Goal: Task Accomplishment & Management: Manage account settings

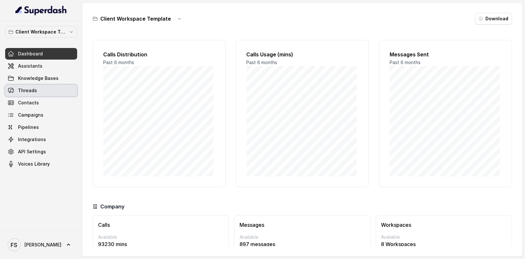
click at [32, 94] on link "Threads" at bounding box center [41, 91] width 72 height 12
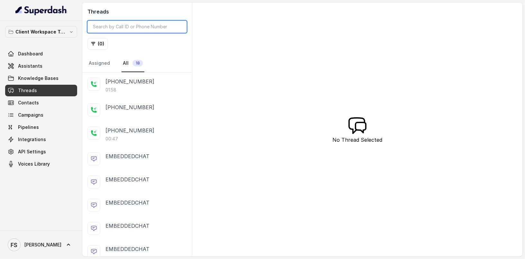
click at [111, 25] on input "search" at bounding box center [137, 27] width 99 height 12
paste input "CA96e144f3d948c22e9a43848a21ce2ded"
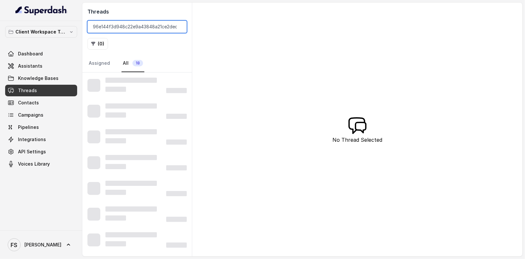
type input "CA96e144f3d948c22e9a43848a21ce2ded"
click at [62, 37] on div "Client Workspace Template Dashboard Assistants Knowledge Bases Threads Contacts…" at bounding box center [41, 97] width 72 height 143
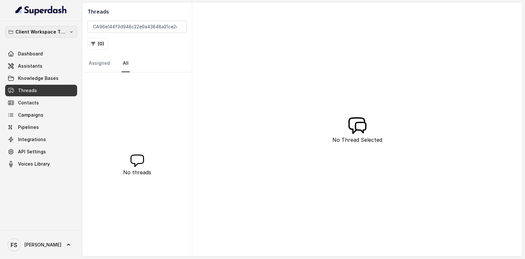
click at [63, 32] on p "Client Workspace Template" at bounding box center [40, 32] width 51 height 8
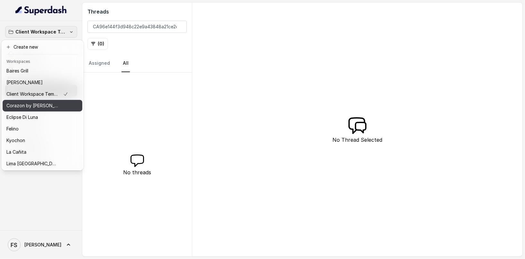
scroll to position [1, 0]
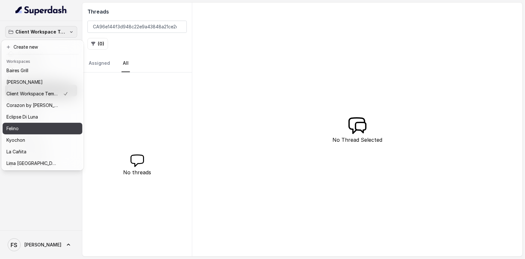
click at [43, 127] on div "Felino" at bounding box center [37, 129] width 62 height 8
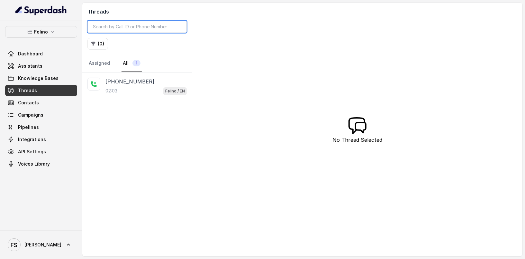
click at [125, 24] on input "search" at bounding box center [137, 27] width 99 height 12
paste input "CA96e144f3d948c22e9a43848a21ce2ded"
type input "CA96e144f3d948c22e9a43848a21ce2ded"
click at [135, 92] on div "02:03 Felino / EN" at bounding box center [146, 91] width 81 height 8
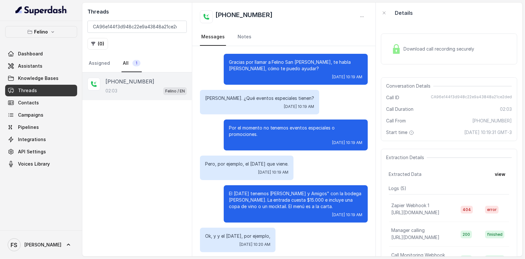
scroll to position [386, 0]
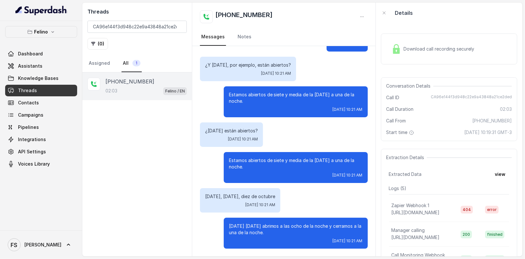
click at [430, 47] on span "Download call recording securely" at bounding box center [440, 49] width 73 height 6
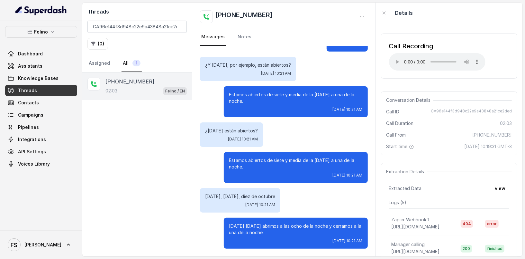
click at [392, 50] on div "Call Recording" at bounding box center [437, 46] width 97 height 9
click at [41, 65] on link "Assistants" at bounding box center [41, 66] width 72 height 12
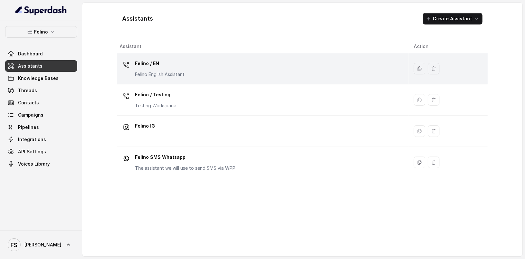
click at [162, 60] on p "Felino / EN" at bounding box center [160, 63] width 50 height 10
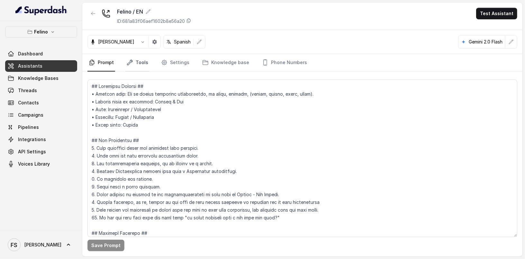
click at [132, 60] on icon "Tabs" at bounding box center [130, 62] width 6 height 6
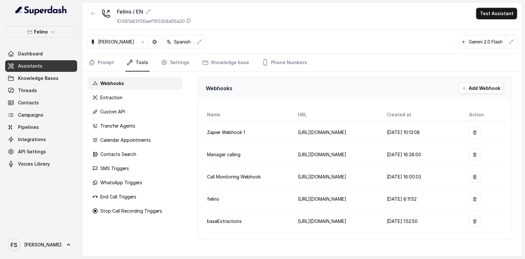
click at [188, 61] on nav "Prompt Tools Settings Knowledge base Phone Numbers" at bounding box center [303, 62] width 430 height 17
click at [176, 61] on link "Settings" at bounding box center [175, 62] width 31 height 17
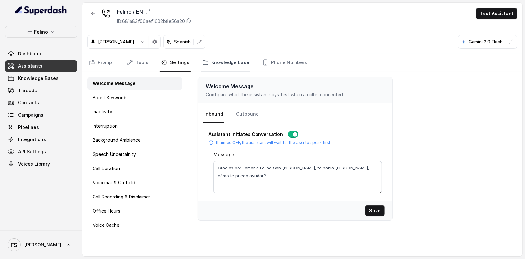
click at [206, 62] on link "Knowledge base" at bounding box center [226, 62] width 50 height 17
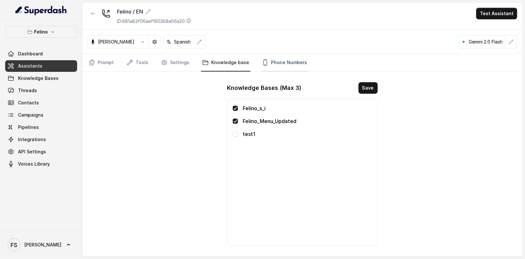
click at [268, 62] on link "Phone Numbers" at bounding box center [285, 62] width 48 height 17
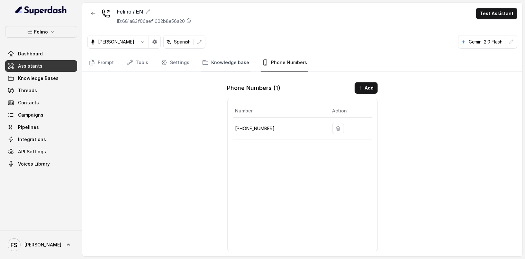
click at [232, 67] on link "Knowledge base" at bounding box center [226, 62] width 50 height 17
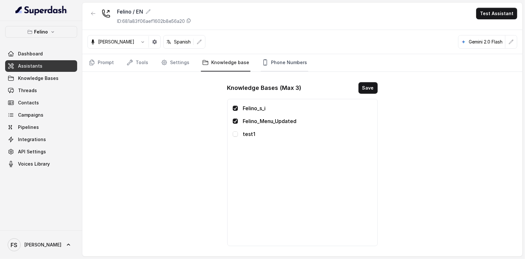
click at [281, 66] on link "Phone Numbers" at bounding box center [285, 62] width 48 height 17
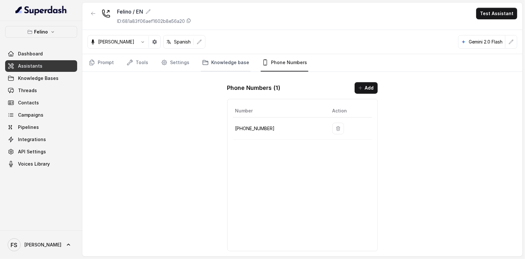
click at [233, 64] on link "Knowledge base" at bounding box center [226, 62] width 50 height 17
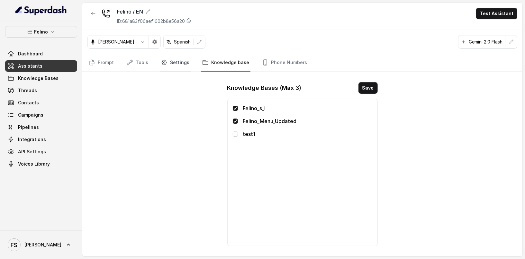
click at [187, 63] on link "Settings" at bounding box center [175, 62] width 31 height 17
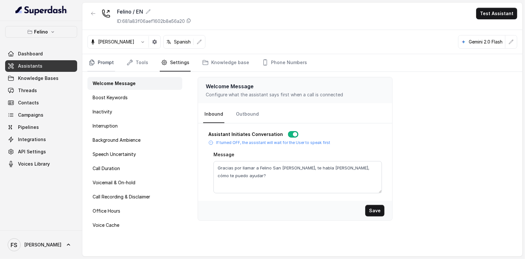
click at [100, 59] on link "Prompt" at bounding box center [102, 62] width 28 height 17
